Goal: Check status: Check status

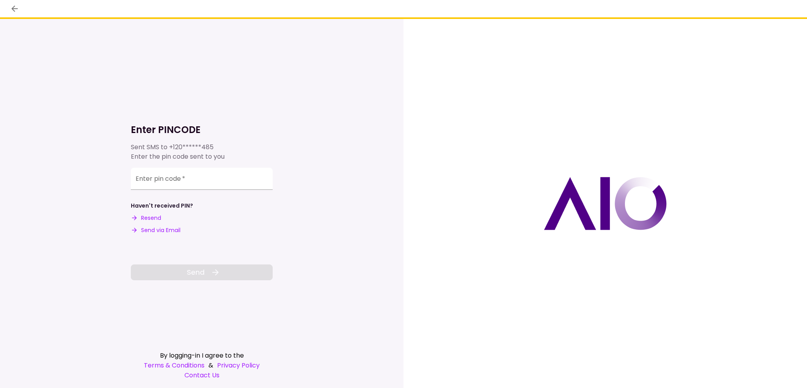
click at [167, 228] on button "Send via Email" at bounding box center [156, 230] width 50 height 8
click at [169, 178] on div "Enter pin code   *" at bounding box center [202, 179] width 142 height 22
click at [166, 187] on input "Enter pin code   *" at bounding box center [202, 179] width 142 height 22
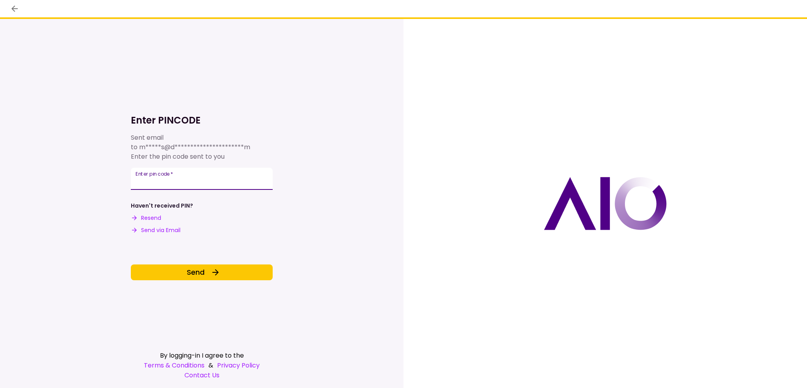
type input "******"
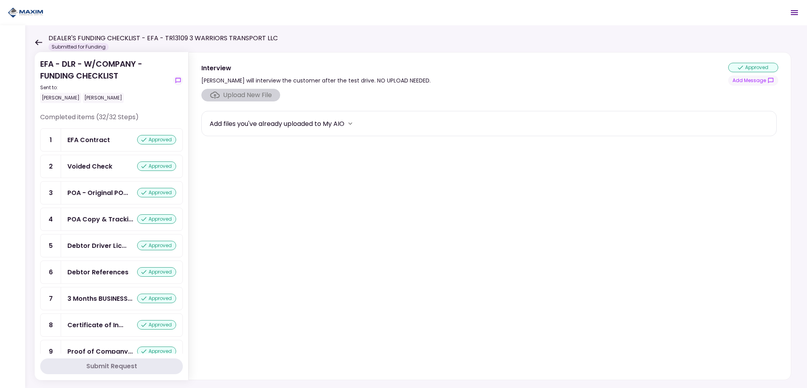
click at [38, 43] on icon at bounding box center [38, 42] width 7 height 6
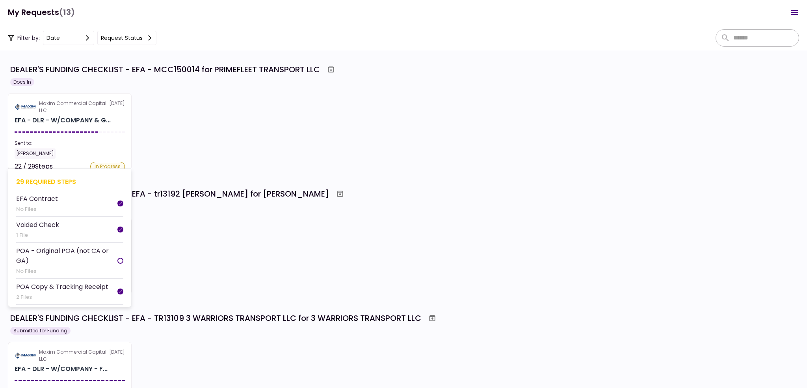
click at [59, 134] on section "Maxim Commercial Capital LLC [DATE] EFA - DLR - W/COMPANY & G... Sent to: [PERS…" at bounding box center [70, 131] width 124 height 77
